Goal: Information Seeking & Learning: Check status

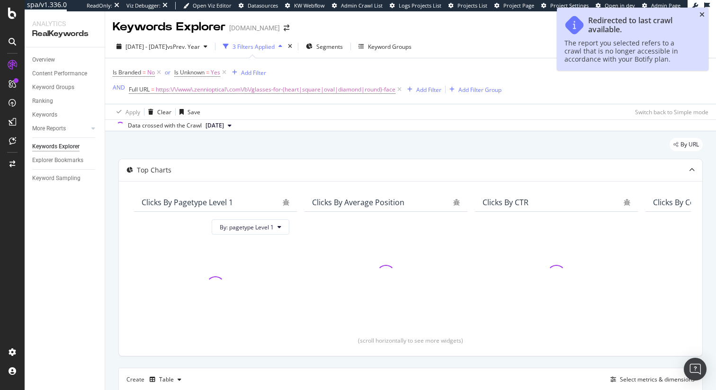
click at [702, 14] on icon "close toast" at bounding box center [701, 14] width 5 height 7
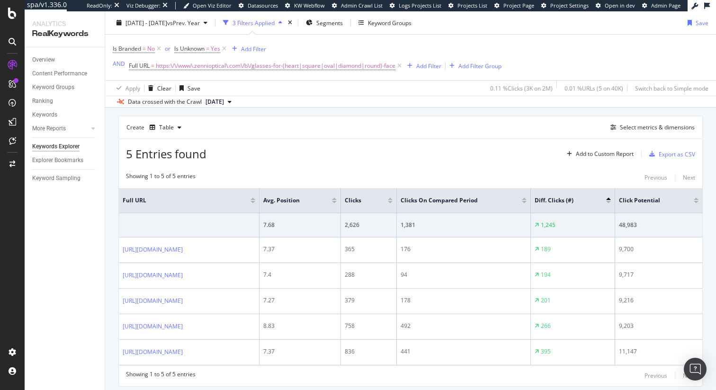
scroll to position [282, 0]
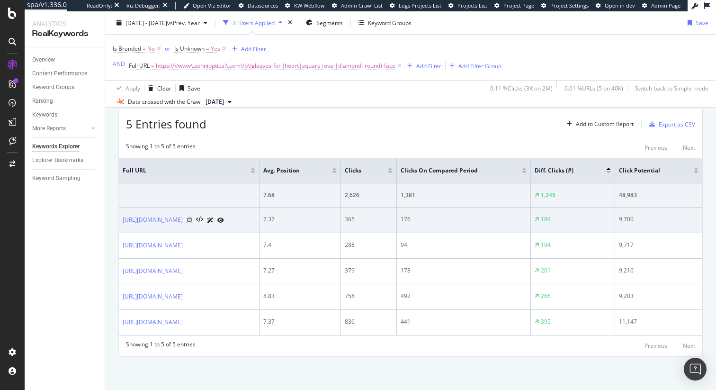
click at [192, 220] on icon at bounding box center [190, 220] width 6 height 6
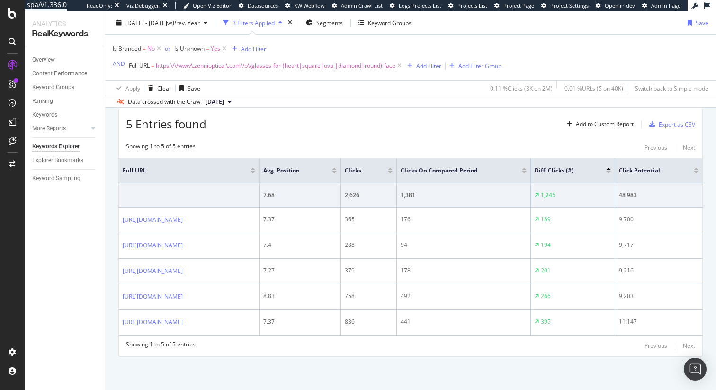
scroll to position [196, 0]
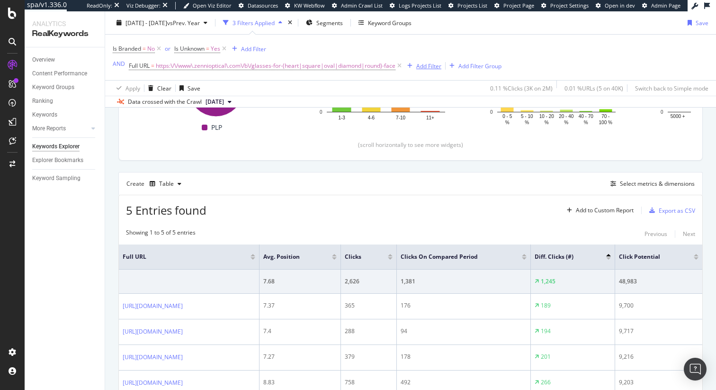
click at [420, 65] on div "Add Filter" at bounding box center [428, 66] width 25 height 8
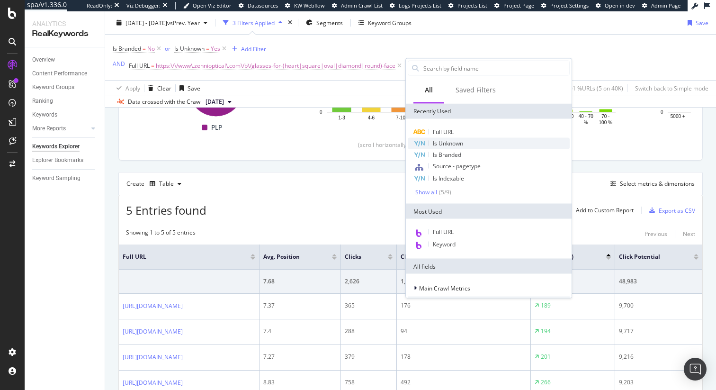
click at [445, 139] on span "Is Unknown" at bounding box center [448, 143] width 30 height 8
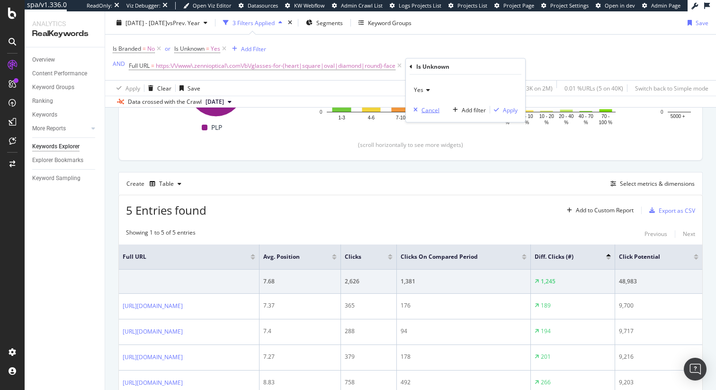
click at [419, 111] on div "button" at bounding box center [416, 110] width 12 height 6
click at [419, 63] on div "Add Filter" at bounding box center [428, 66] width 25 height 8
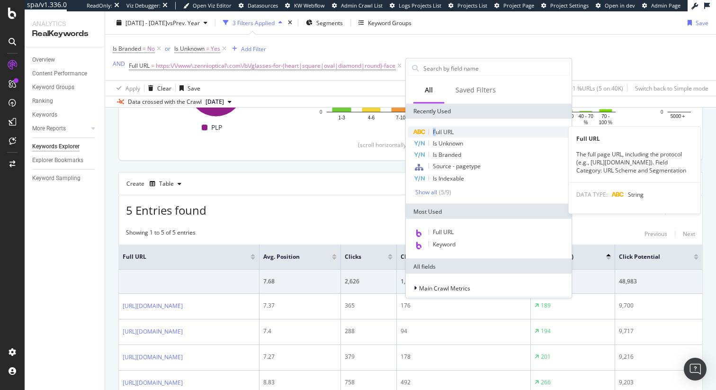
click at [437, 128] on span "Full URL" at bounding box center [443, 132] width 21 height 8
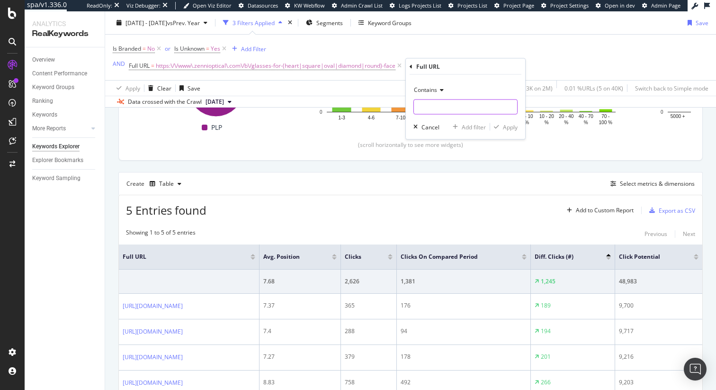
click at [446, 106] on input "text" at bounding box center [465, 106] width 103 height 15
paste input "https://www.zennioptical.com/glasses-for-face-shape"
type input "https://www.zennioptical.com/glasses-for-face-shape"
drag, startPoint x: 511, startPoint y: 128, endPoint x: 503, endPoint y: 114, distance: 15.7
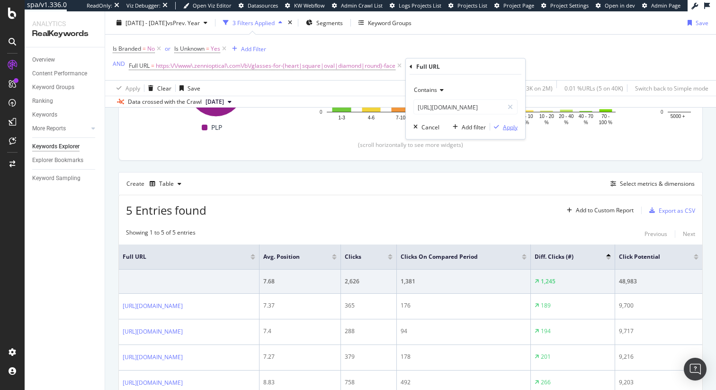
click at [511, 128] on div "Apply" at bounding box center [510, 127] width 15 height 8
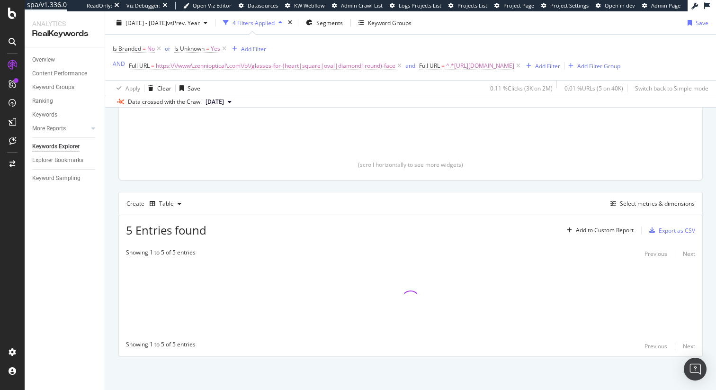
scroll to position [188, 0]
click at [413, 66] on div "and" at bounding box center [410, 66] width 10 height 8
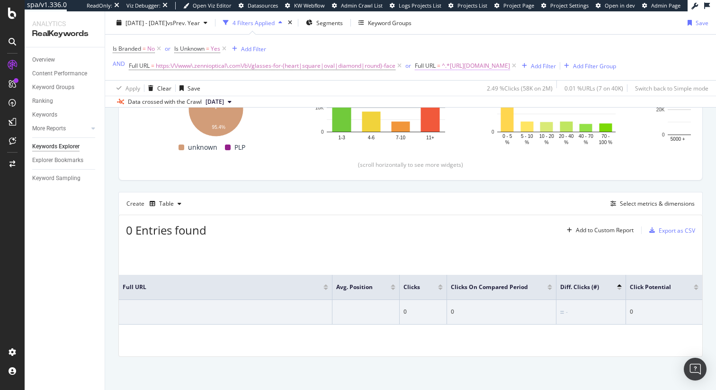
click at [480, 68] on span "^.*https://www.zennioptical.com/glasses-for-face-shape.*$" at bounding box center [476, 65] width 68 height 13
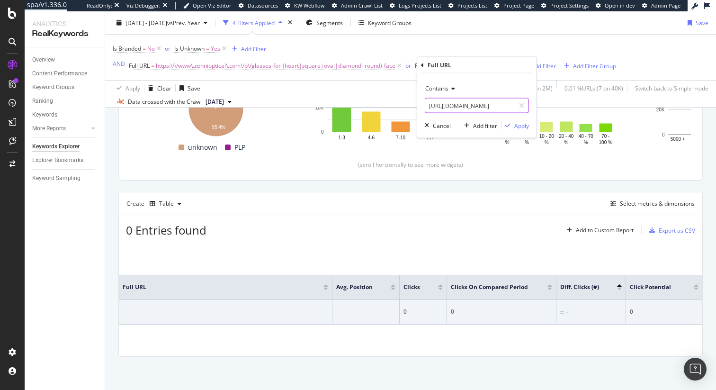
click at [490, 107] on input "https://www.zennioptical.com/glasses-for-face-shape" at bounding box center [469, 105] width 89 height 15
drag, startPoint x: 493, startPoint y: 106, endPoint x: 525, endPoint y: 108, distance: 31.8
click at [525, 108] on div "https://www.zennioptical.com/glasses-for-face-shape" at bounding box center [477, 105] width 104 height 15
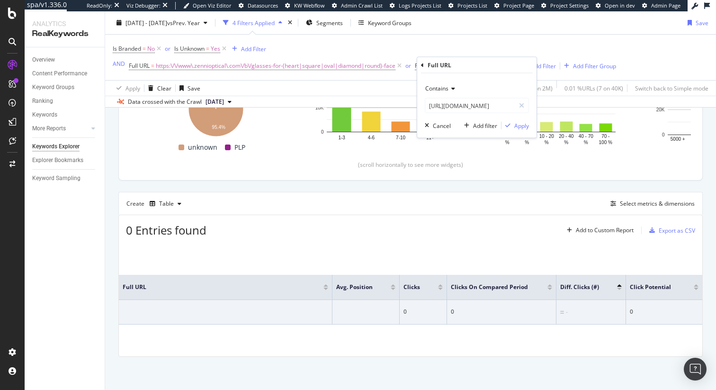
click at [449, 86] on icon at bounding box center [451, 89] width 7 height 6
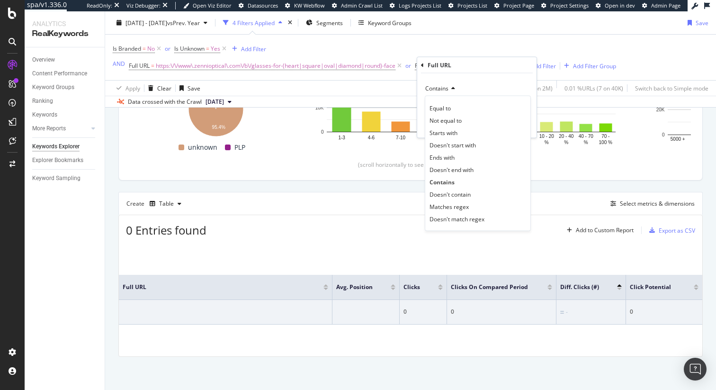
drag, startPoint x: 446, startPoint y: 106, endPoint x: 464, endPoint y: 116, distance: 21.0
click at [446, 106] on span "Equal to" at bounding box center [439, 108] width 21 height 8
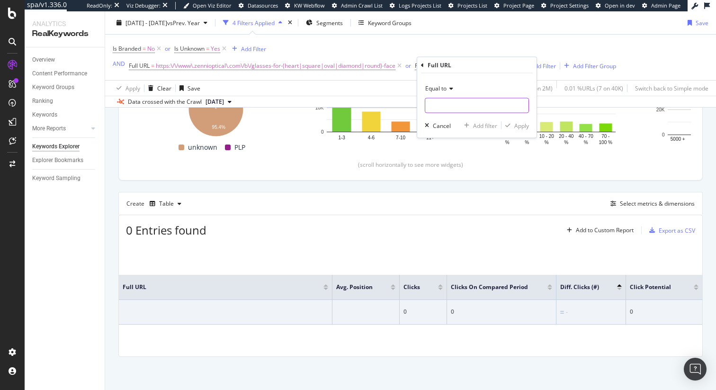
click at [497, 105] on input "text" at bounding box center [476, 105] width 103 height 15
paste input "https://www.zennioptical.com/glasses-for-face-shape"
type input "https://www.zennioptical.com/glasses-for-face-shape"
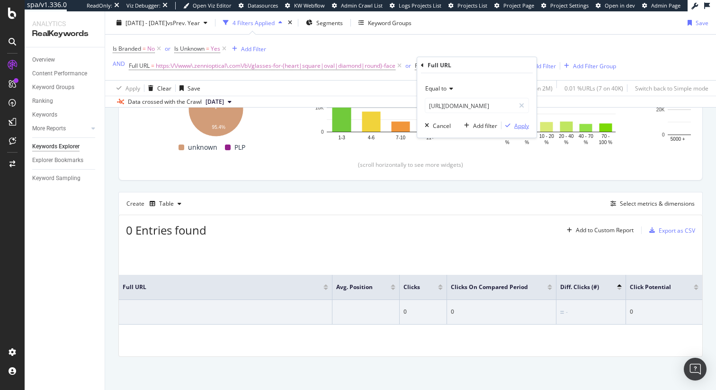
click at [517, 122] on div "Apply" at bounding box center [521, 125] width 15 height 8
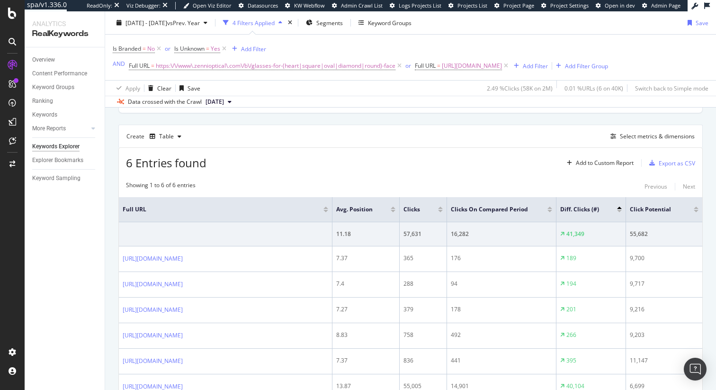
scroll to position [307, 0]
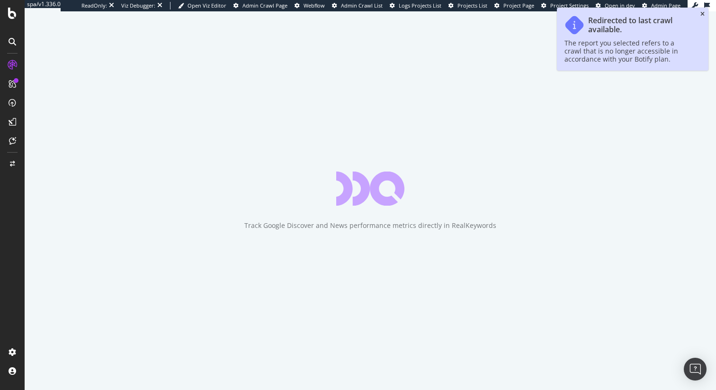
click at [701, 13] on icon "close toast" at bounding box center [702, 14] width 4 height 6
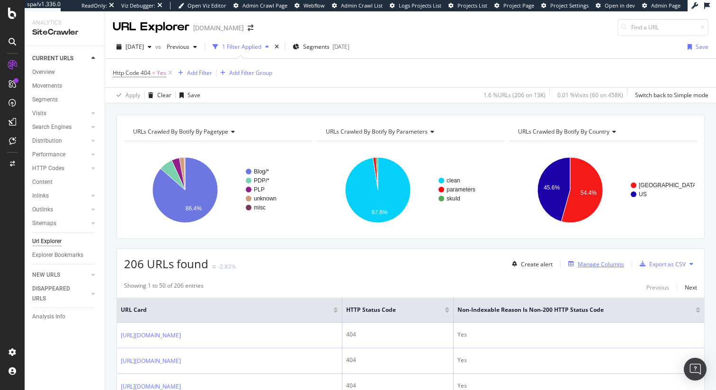
click at [582, 266] on div "Manage Columns" at bounding box center [601, 264] width 46 height 8
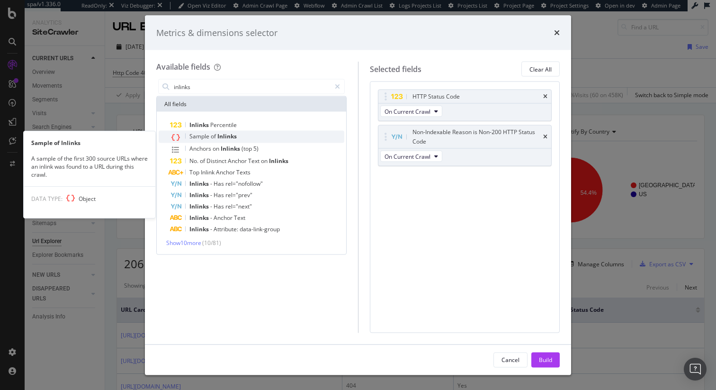
type input "inlinks"
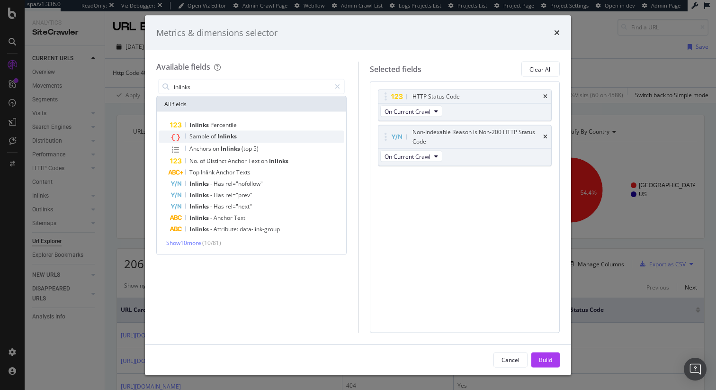
click at [278, 134] on div "Sample of Inlinks" at bounding box center [257, 137] width 174 height 12
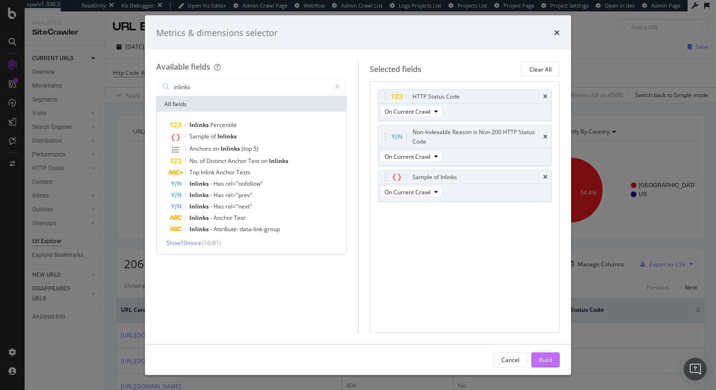
click at [550, 355] on div "Build" at bounding box center [545, 359] width 13 height 8
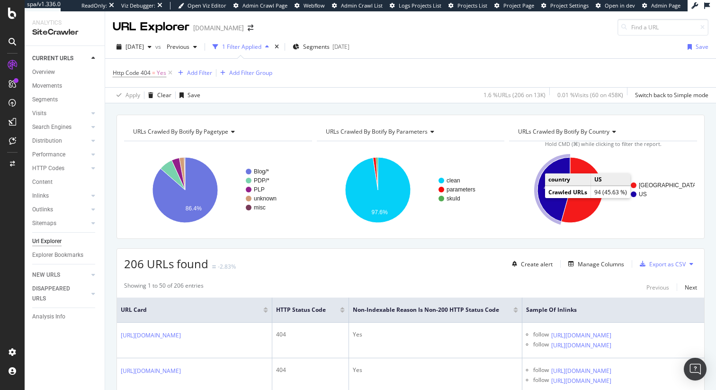
click at [541, 191] on icon "A chart." at bounding box center [553, 189] width 33 height 64
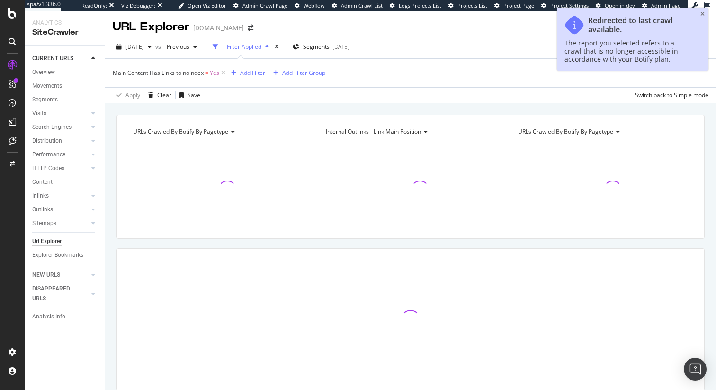
click at [707, 15] on div "Redirected to last crawl available. The report you selected refers to a crawl t…" at bounding box center [633, 39] width 152 height 63
click at [705, 14] on div "Redirected to last crawl available. The report you selected refers to a crawl t…" at bounding box center [633, 39] width 152 height 63
click at [702, 11] on icon "close toast" at bounding box center [702, 14] width 4 height 6
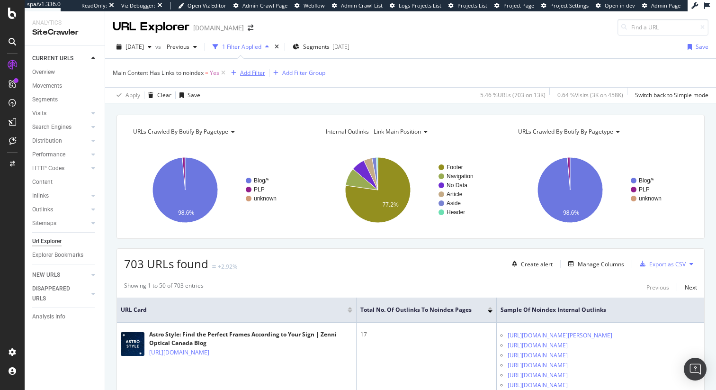
click at [251, 71] on div "Add Filter" at bounding box center [252, 73] width 25 height 8
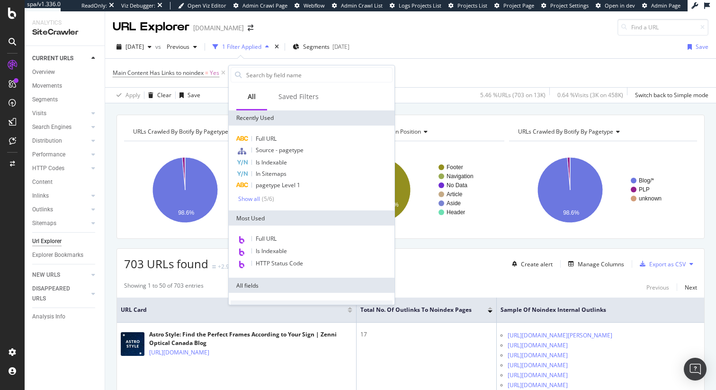
click at [432, 52] on div "2025 Aug. 15th vs Previous 1 Filter Applied Segments 2025-05-14 Save" at bounding box center [410, 48] width 611 height 19
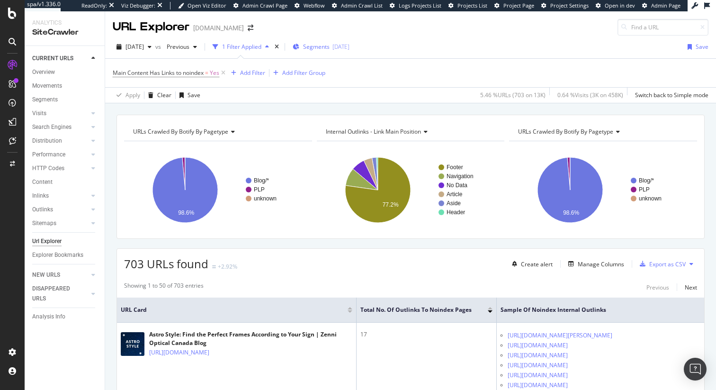
click at [330, 49] on span "Segments" at bounding box center [316, 47] width 27 height 8
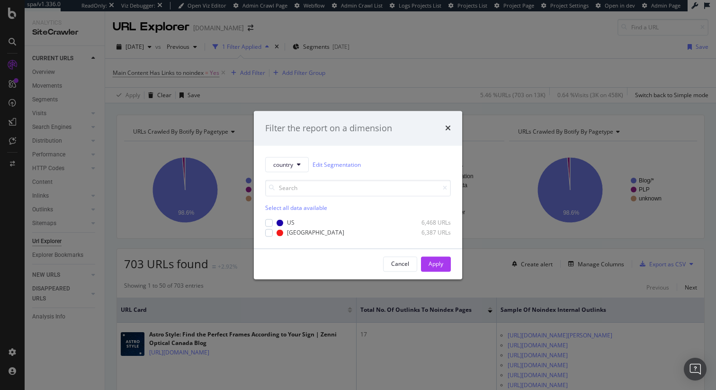
click at [271, 217] on div "US 6,468 URLs Canada 6,387 URLs" at bounding box center [358, 227] width 186 height 20
click at [269, 221] on div "modal" at bounding box center [269, 223] width 8 height 8
click at [430, 261] on div "Apply" at bounding box center [435, 263] width 15 height 8
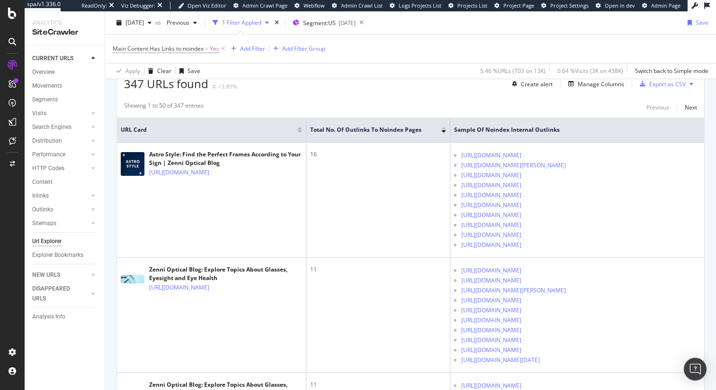
scroll to position [298, 0]
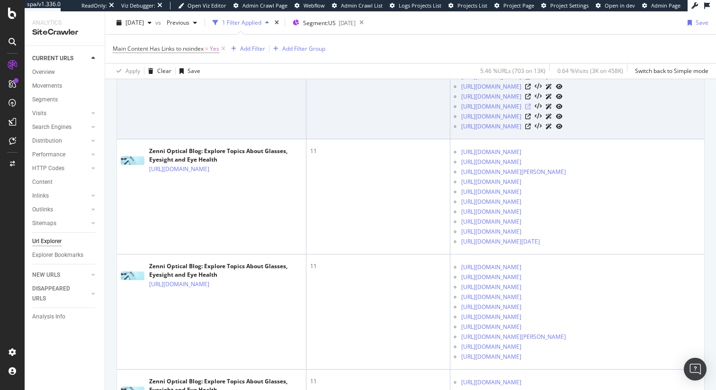
click at [531, 109] on icon at bounding box center [528, 107] width 6 height 6
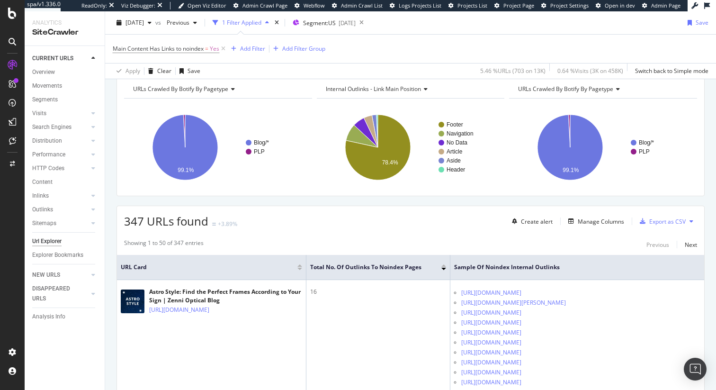
scroll to position [0, 0]
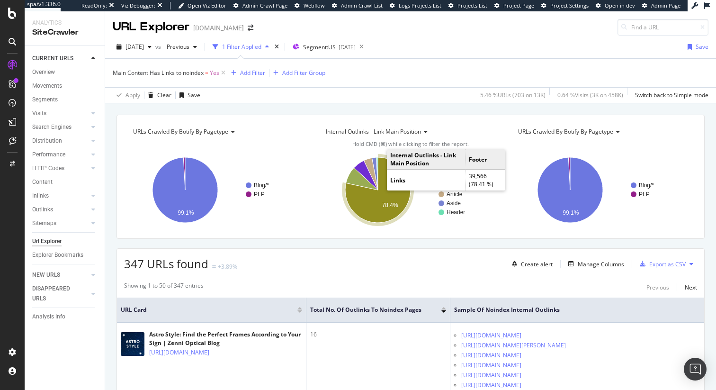
click at [386, 200] on icon "A chart." at bounding box center [377, 189] width 65 height 65
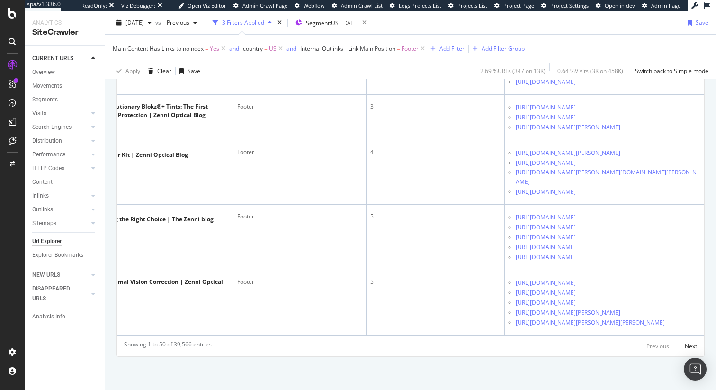
scroll to position [0, 164]
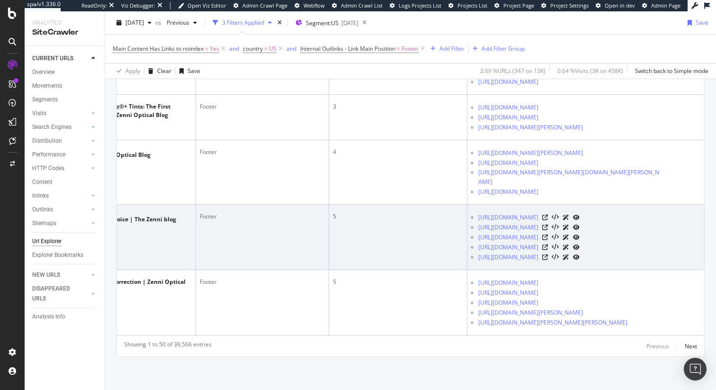
click at [61, 225] on icon at bounding box center [58, 228] width 6 height 6
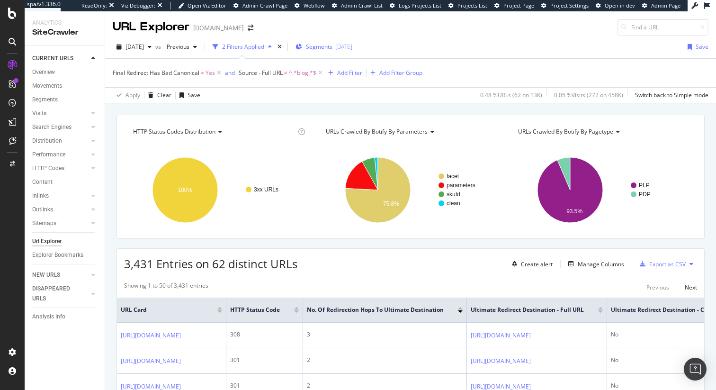
click at [332, 48] on span "Segments" at bounding box center [319, 47] width 27 height 8
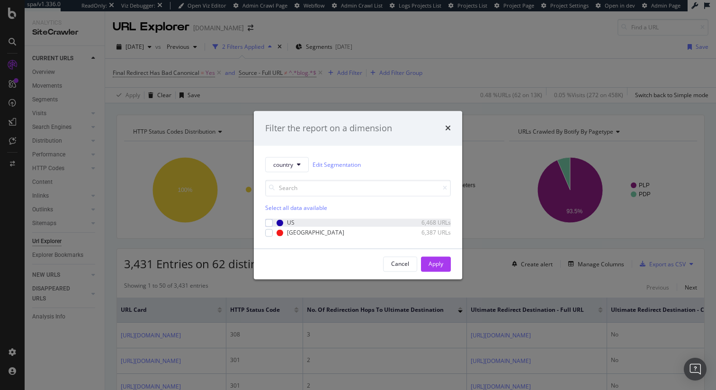
drag, startPoint x: 268, startPoint y: 224, endPoint x: 276, endPoint y: 223, distance: 8.1
click at [268, 224] on div "modal" at bounding box center [269, 223] width 8 height 8
click at [432, 256] on div "Cancel Apply" at bounding box center [358, 264] width 208 height 30
click at [434, 258] on div "Apply" at bounding box center [435, 264] width 15 height 14
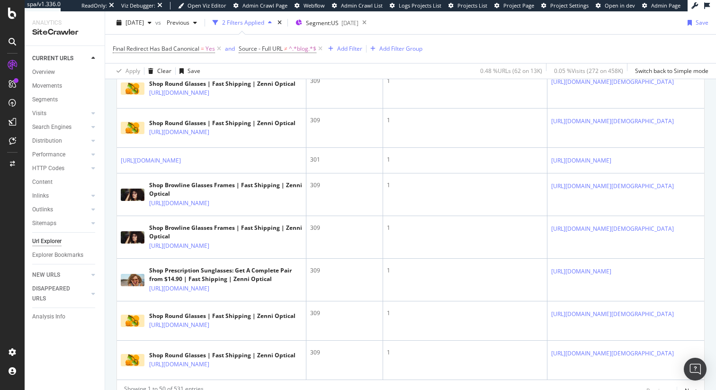
scroll to position [2184, 0]
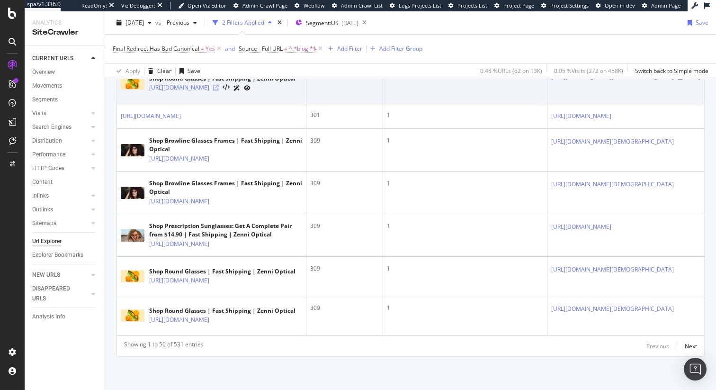
click at [219, 90] on icon at bounding box center [216, 88] width 6 height 6
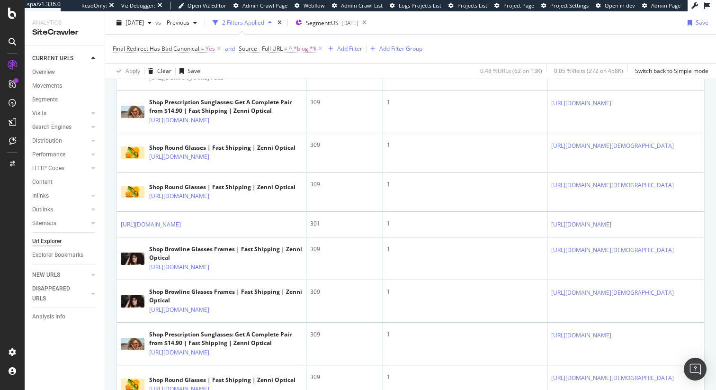
scroll to position [1657, 0]
